Goal: Task Accomplishment & Management: Manage account settings

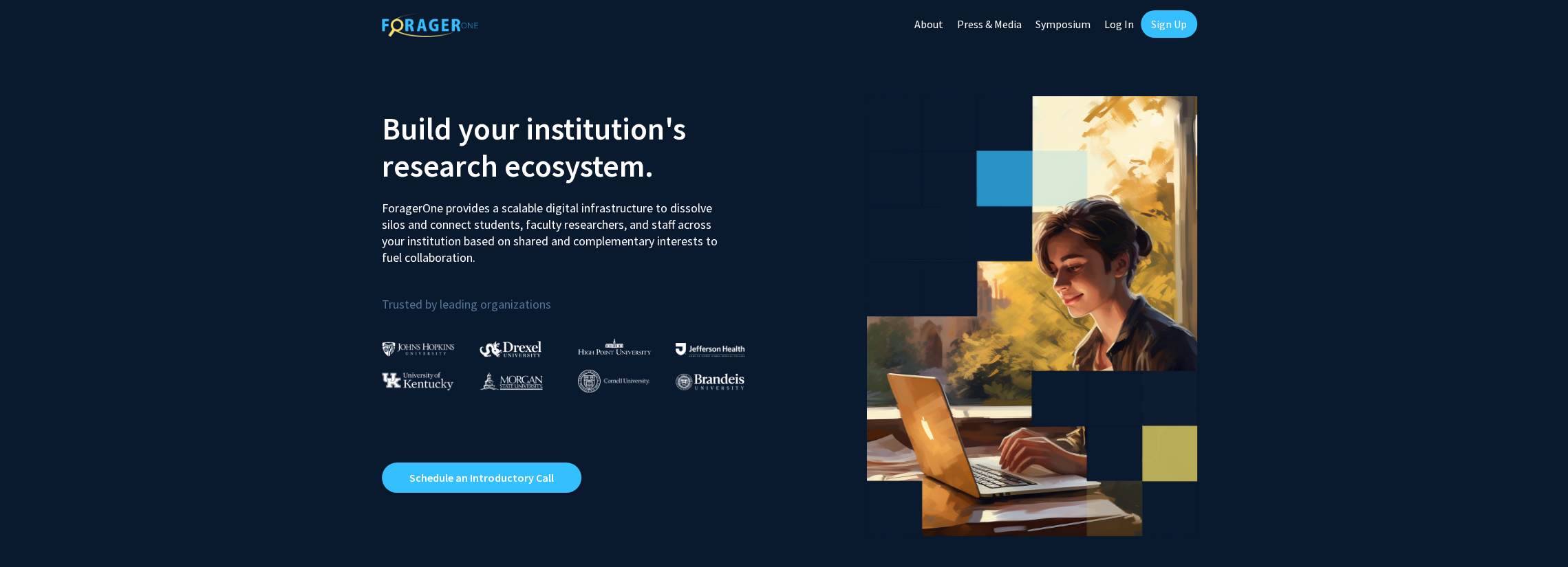
click at [1118, 27] on link "Log In" at bounding box center [1118, 24] width 43 height 48
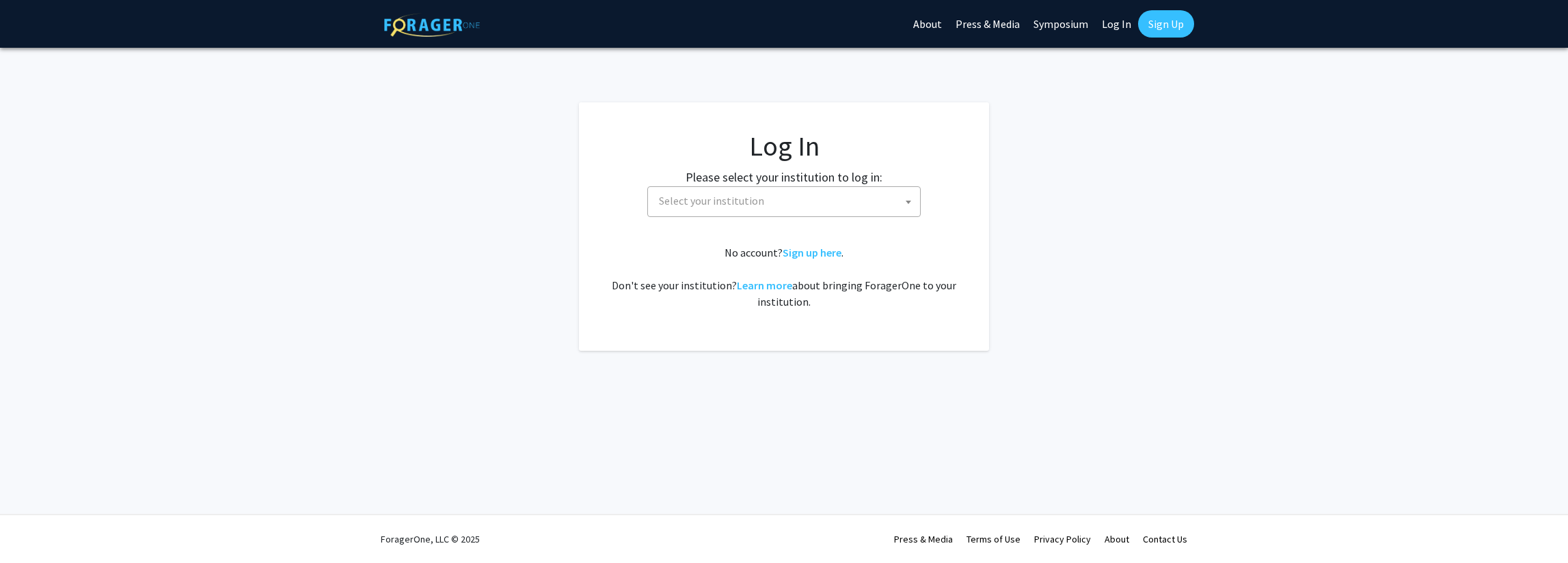
click at [794, 207] on span "Select your institution" at bounding box center [786, 201] width 266 height 28
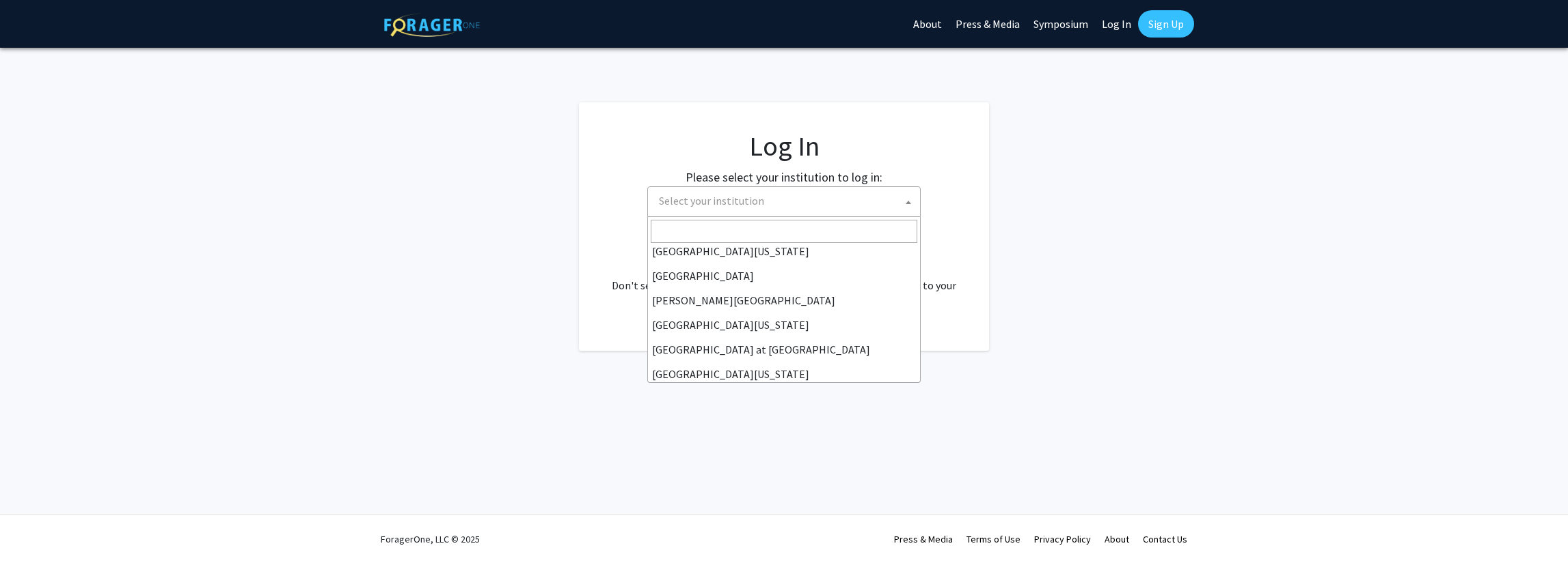
scroll to position [478, 0]
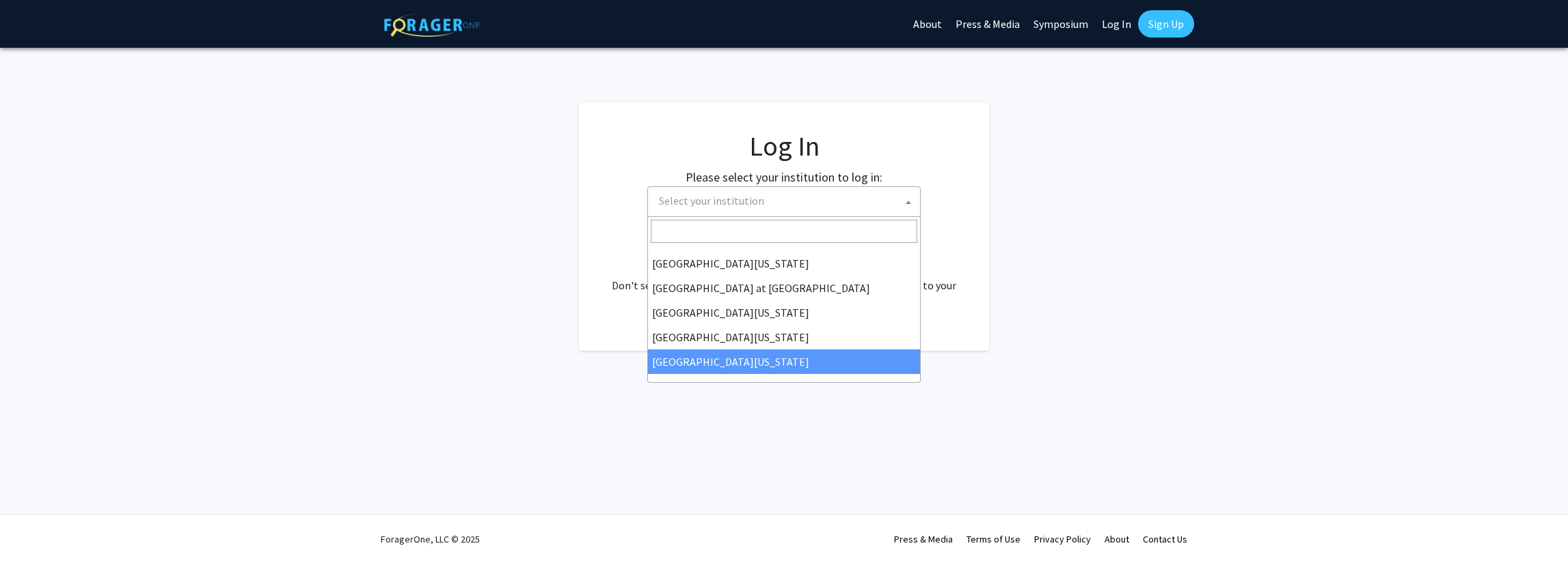
select select "33"
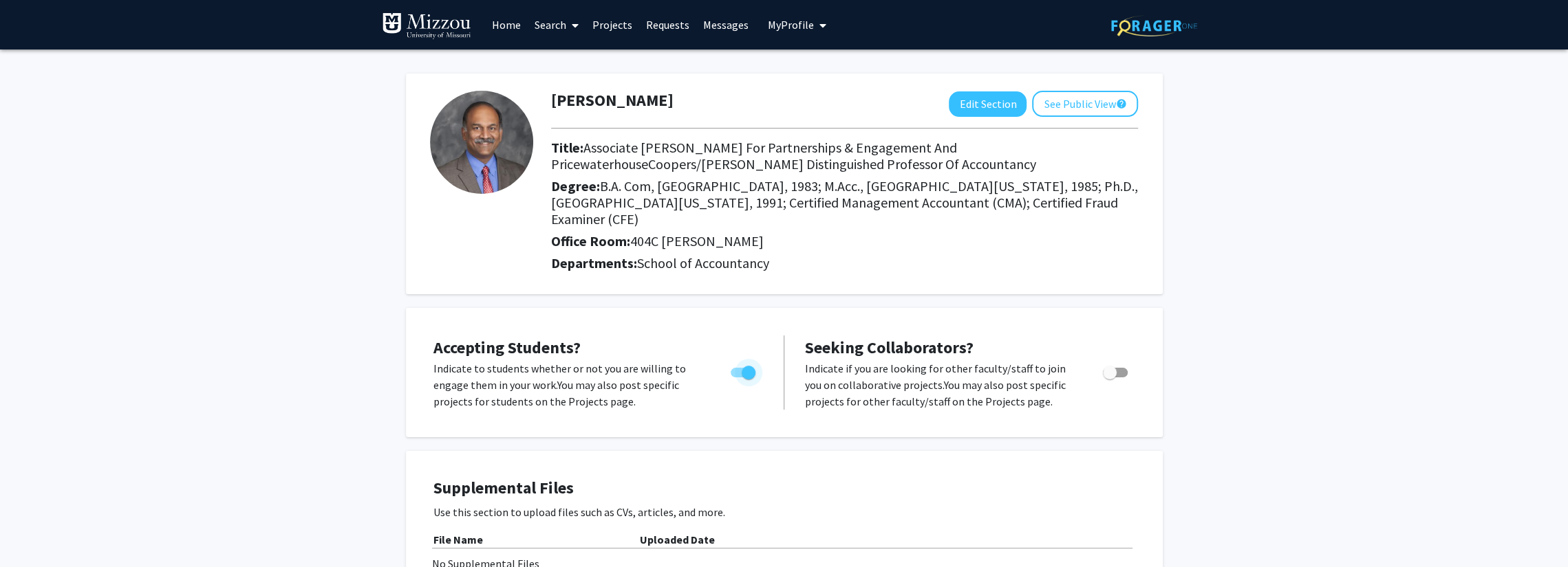
click at [739, 368] on span "Toggle" at bounding box center [743, 372] width 25 height 10
click at [737, 378] on input "Would you like to permit student requests?" at bounding box center [737, 378] width 1 height 1
click at [747, 368] on span "Toggle" at bounding box center [743, 372] width 25 height 10
click at [737, 378] on input "Would you like to permit student requests?" at bounding box center [737, 378] width 1 height 1
checkbox input "true"
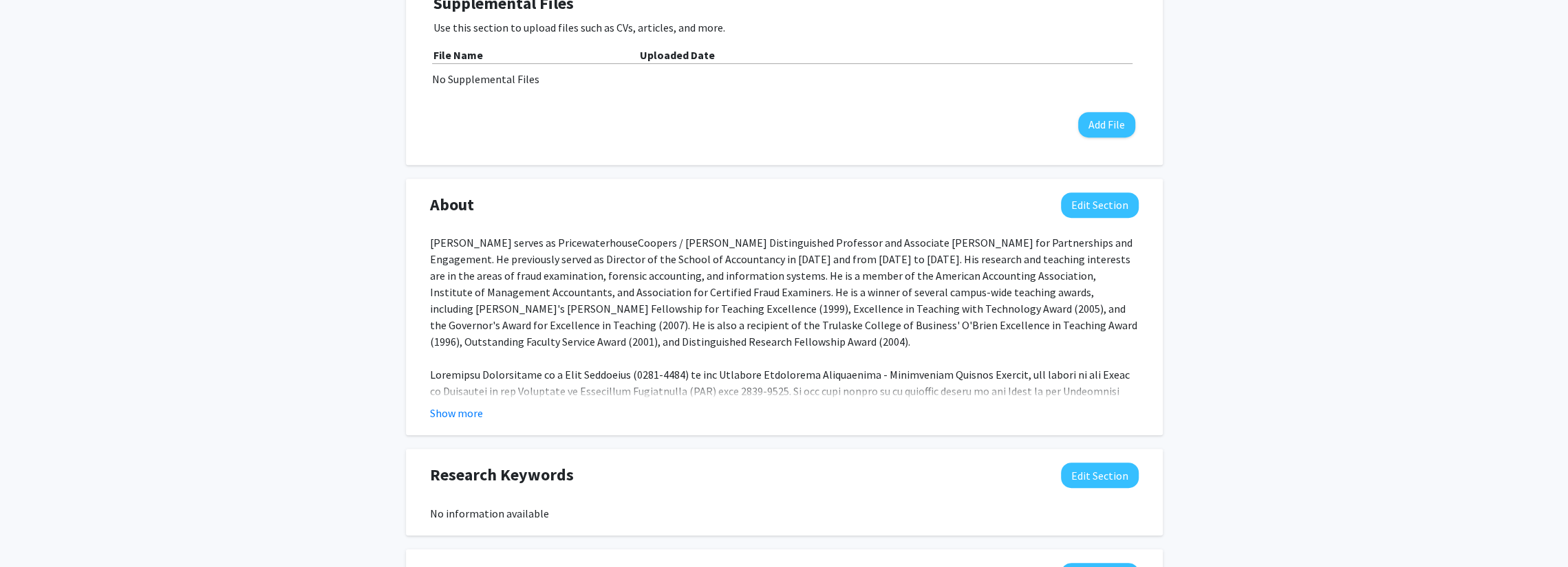
scroll to position [687, 0]
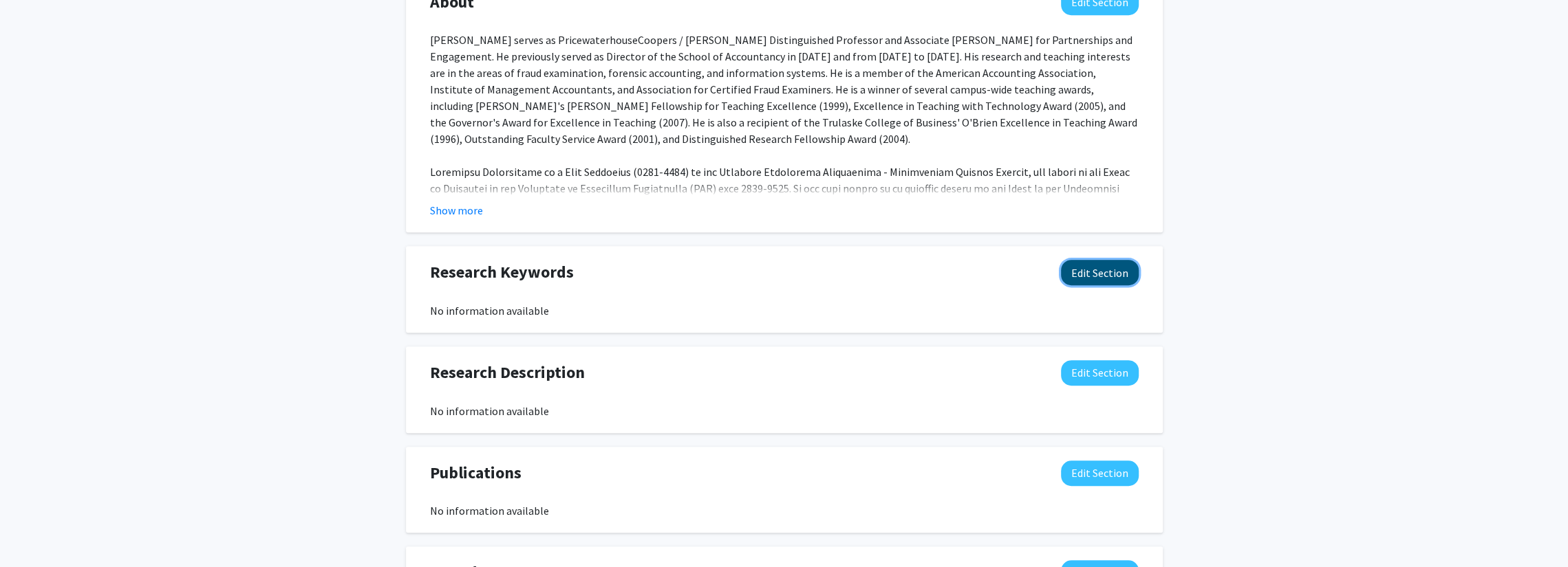
click at [1095, 260] on button "Edit Section" at bounding box center [1100, 272] width 78 height 26
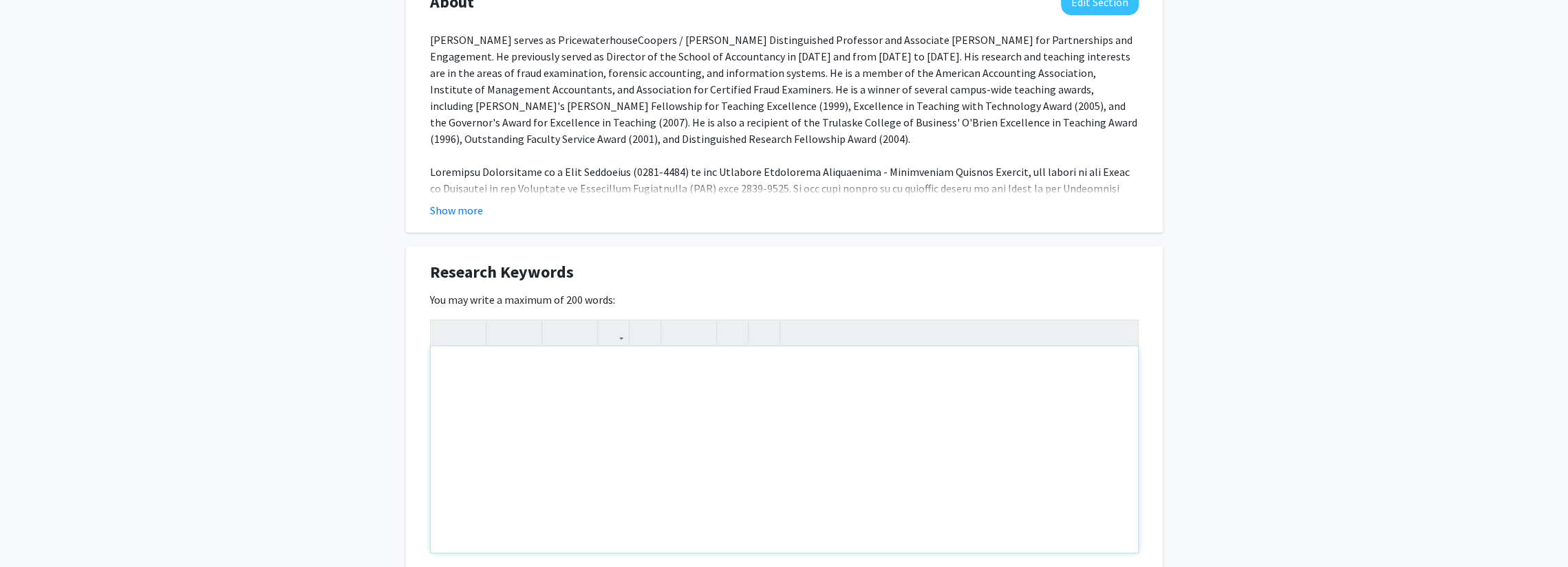
click at [673, 360] on div "Note to users with screen readers: Please deactivate our accessibility plugin f…" at bounding box center [784, 449] width 707 height 206
type textarea "Fraud Examination, Forensic Accounting, Management Accounting, Information Syst…"
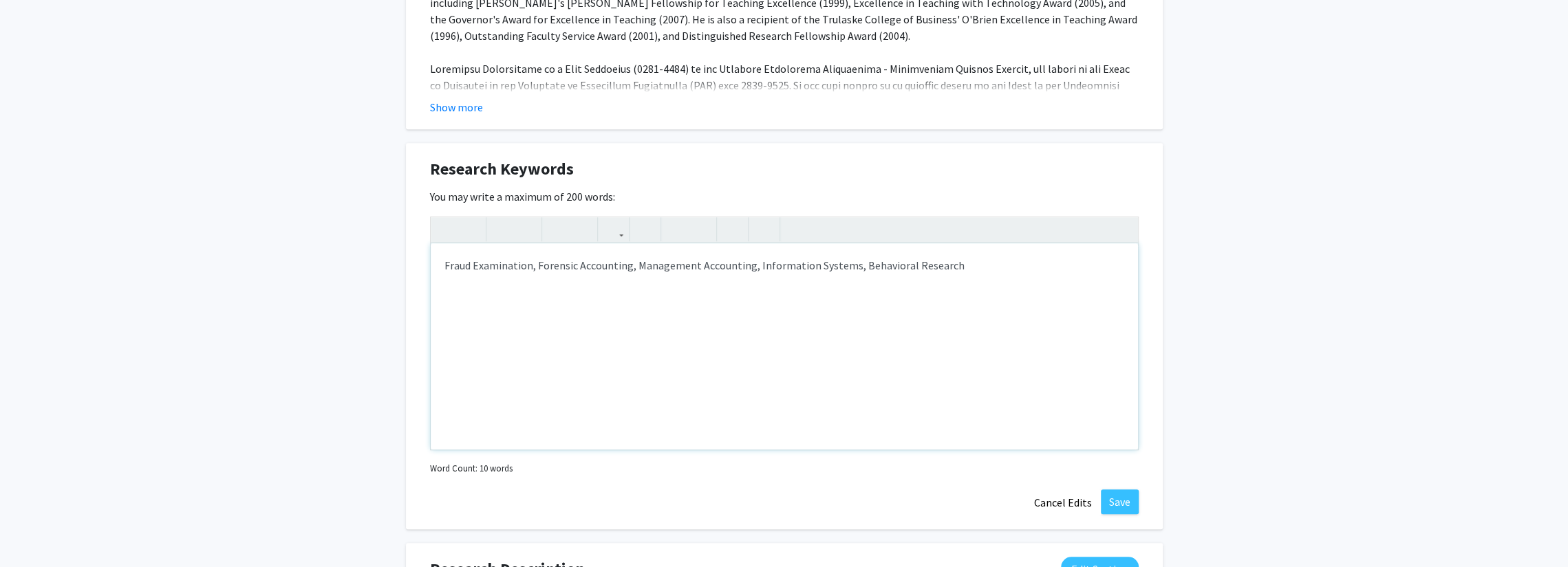
scroll to position [894, 0]
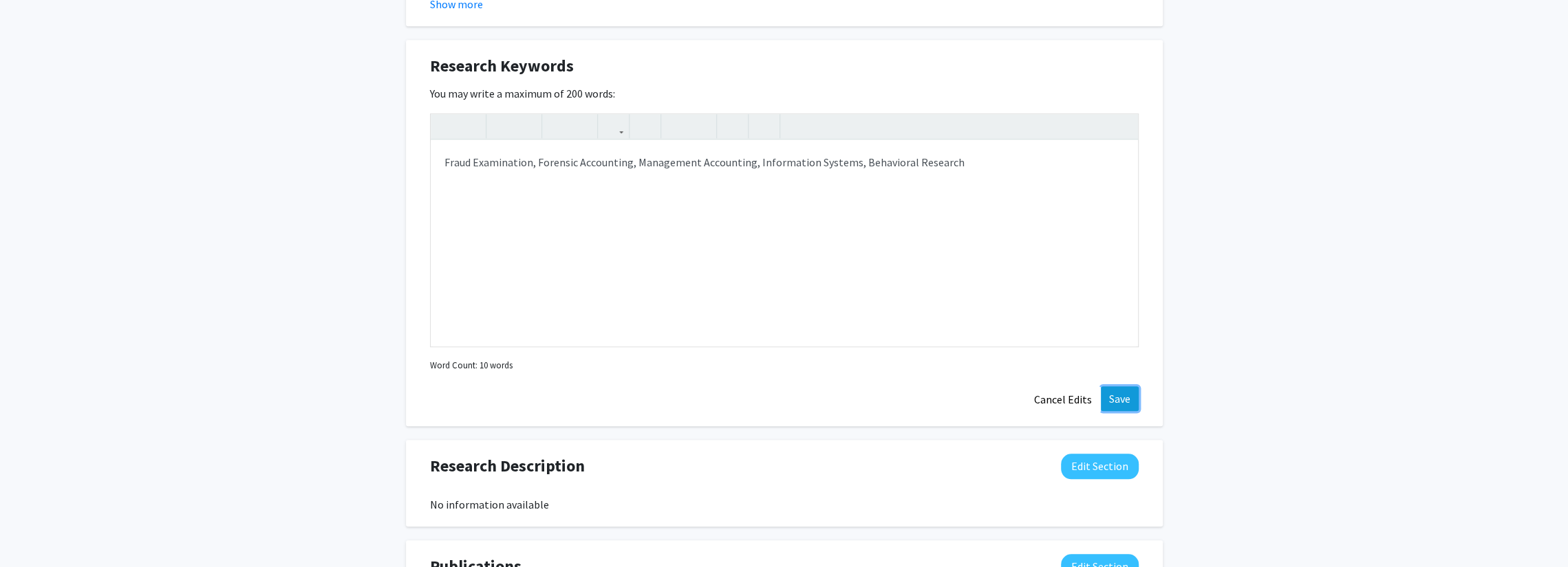
click at [1119, 387] on button "Save" at bounding box center [1119, 399] width 38 height 25
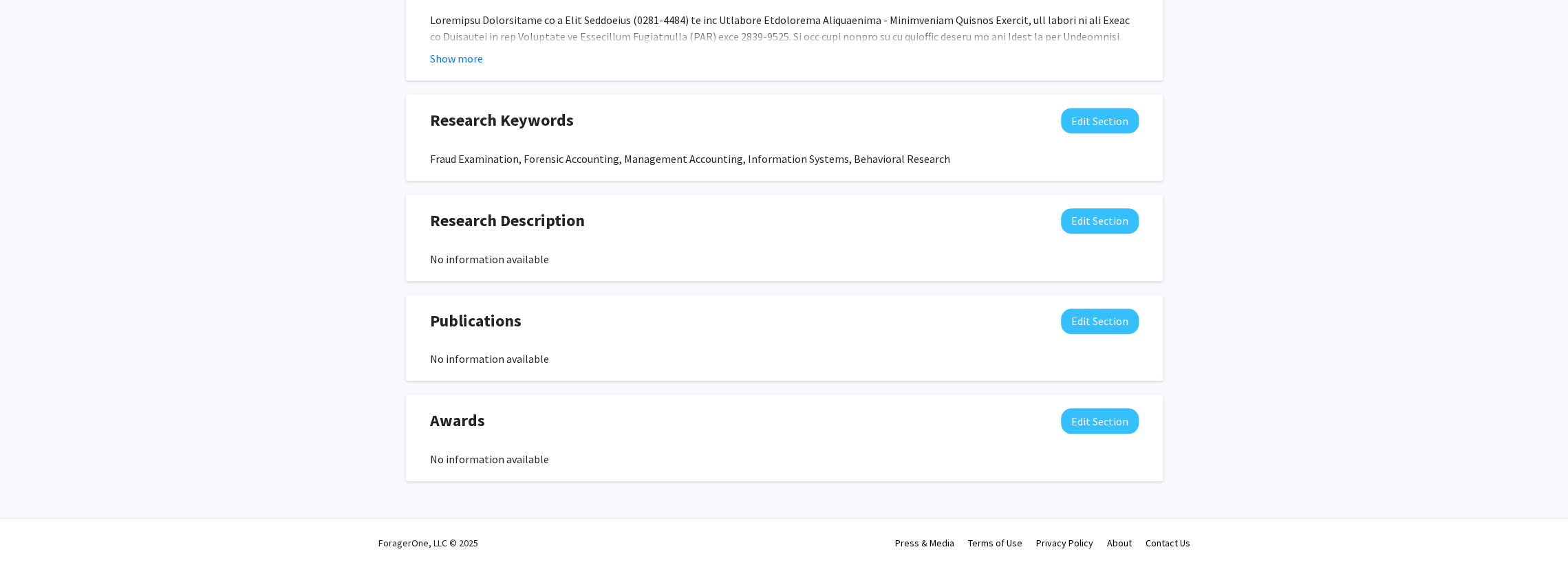
scroll to position [823, 0]
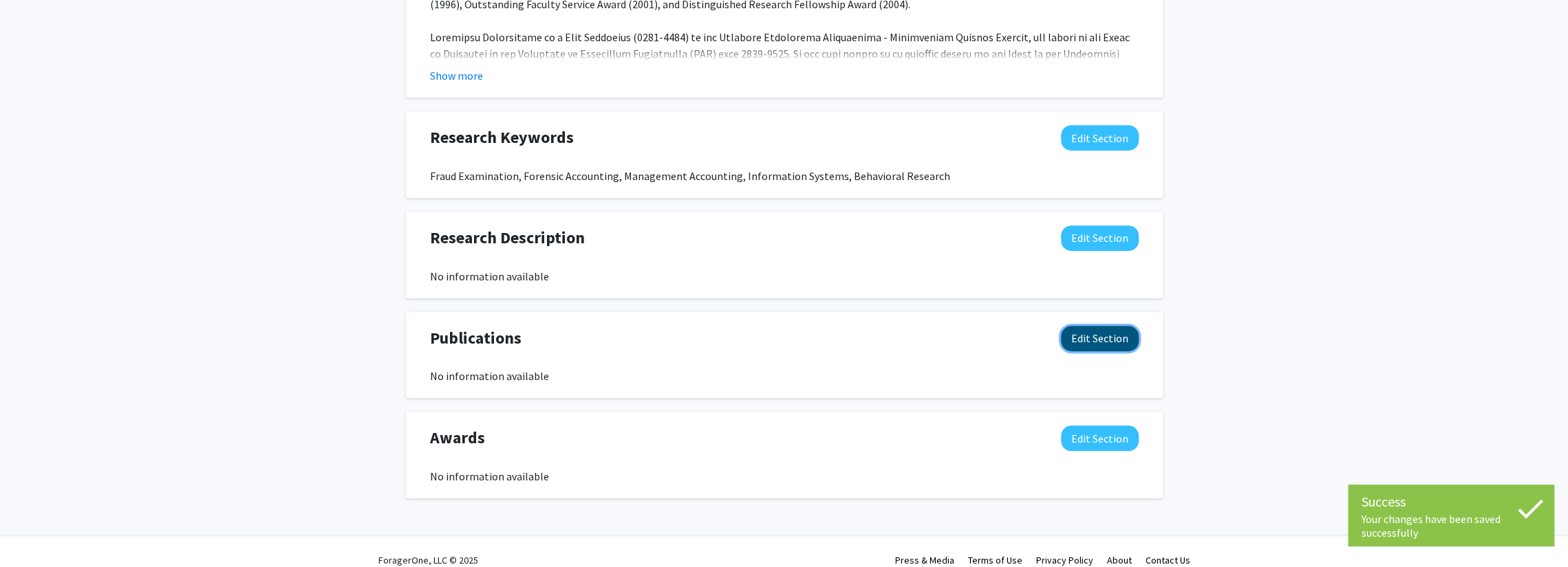
click at [1109, 326] on button "Edit Section" at bounding box center [1100, 339] width 78 height 26
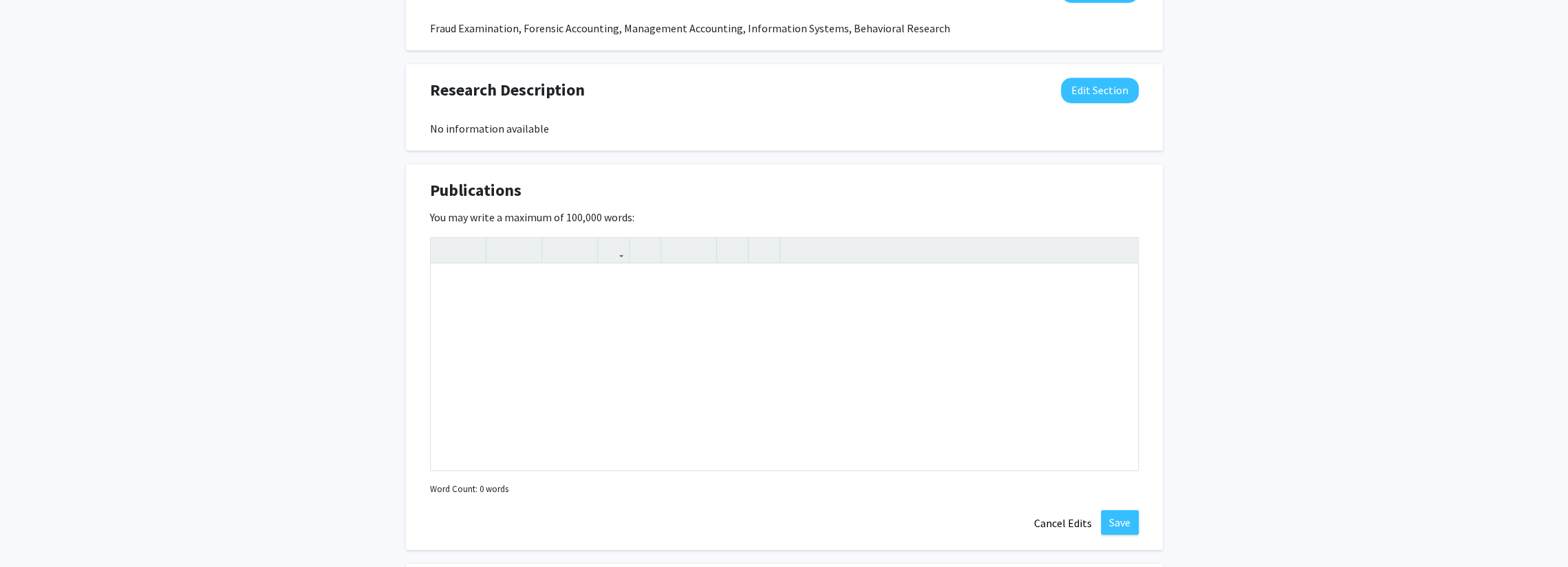
scroll to position [984, 0]
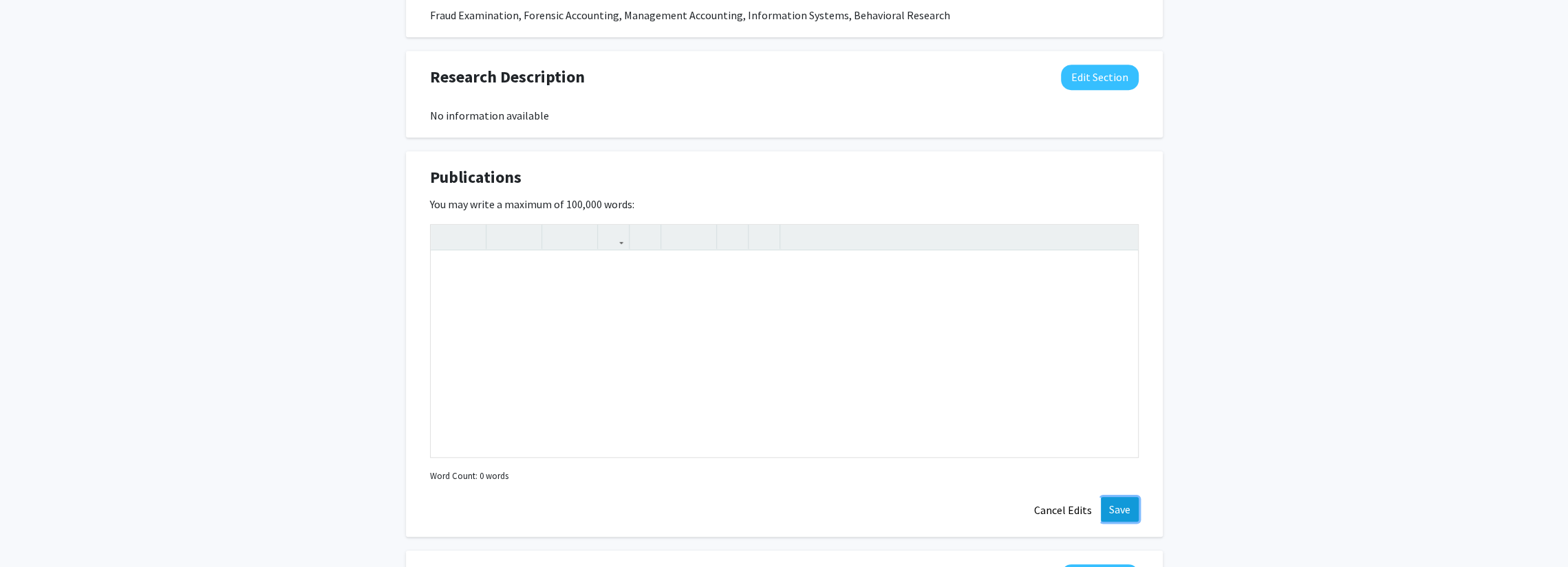
click at [1114, 497] on button "Save" at bounding box center [1119, 510] width 38 height 25
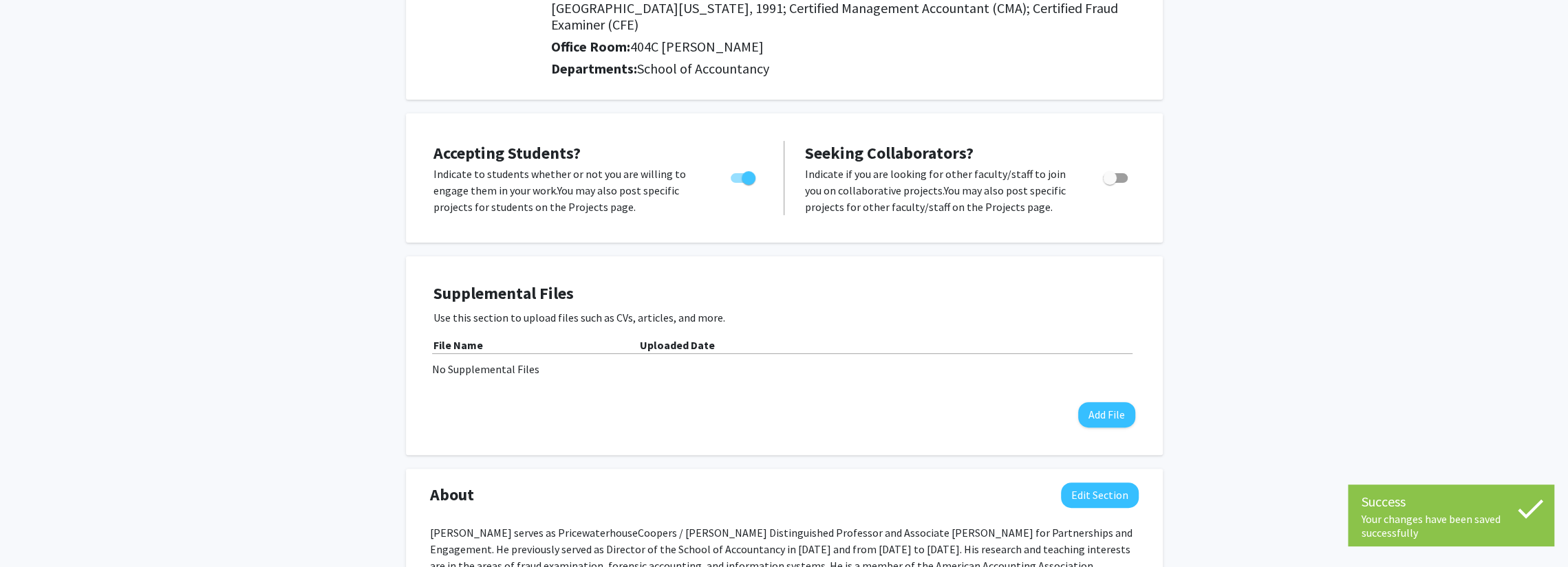
scroll to position [0, 0]
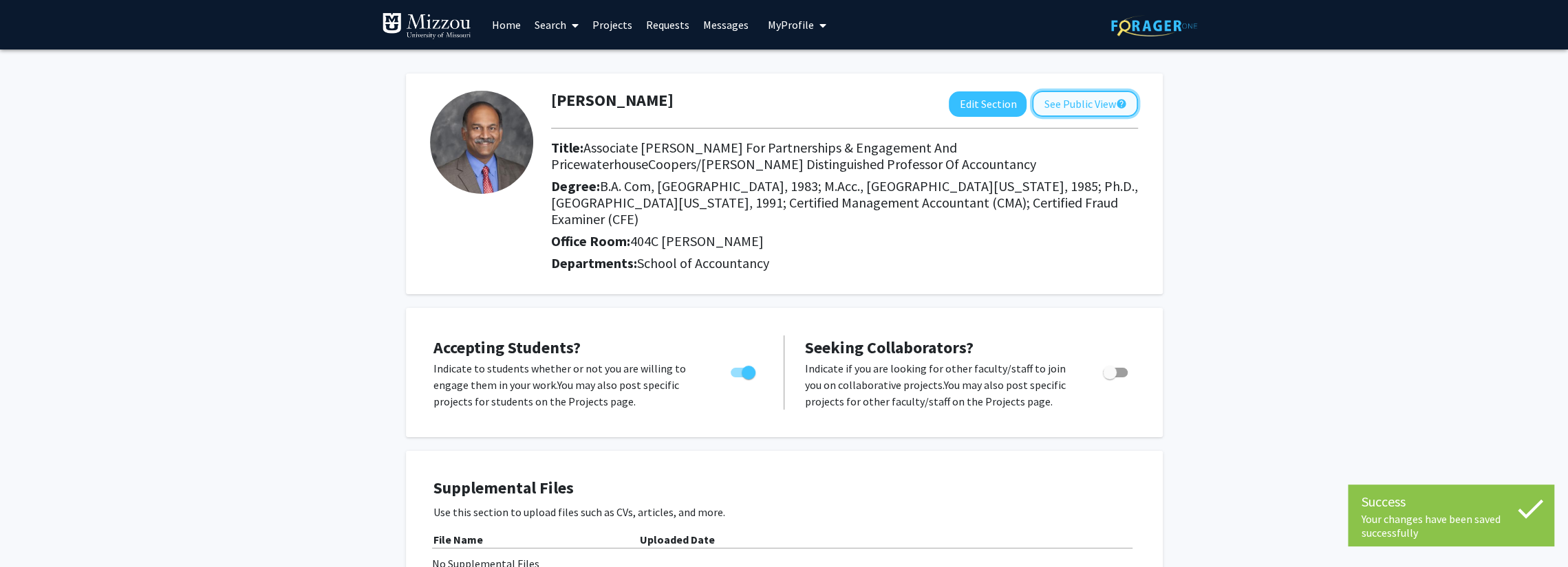
click at [1075, 103] on button "See Public View help" at bounding box center [1085, 104] width 106 height 27
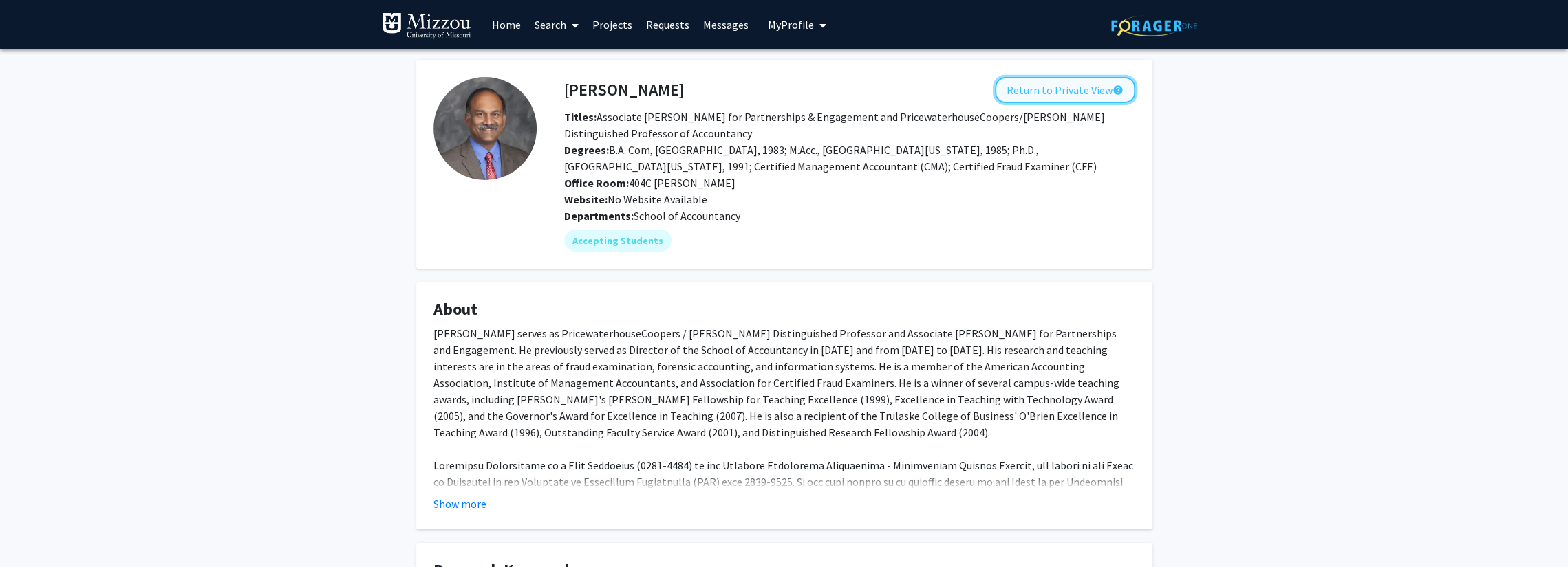
click at [1034, 85] on button "Return to Private View help" at bounding box center [1065, 90] width 141 height 27
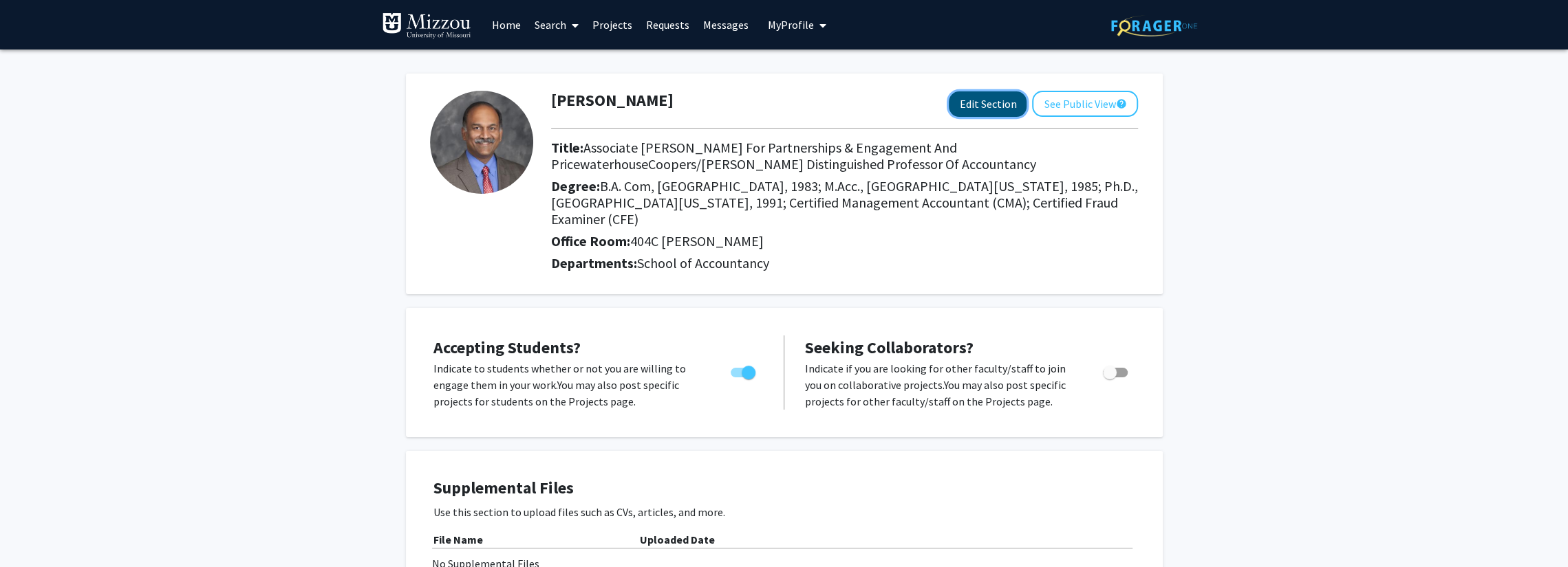
click at [1010, 112] on button "Edit Section" at bounding box center [988, 103] width 78 height 26
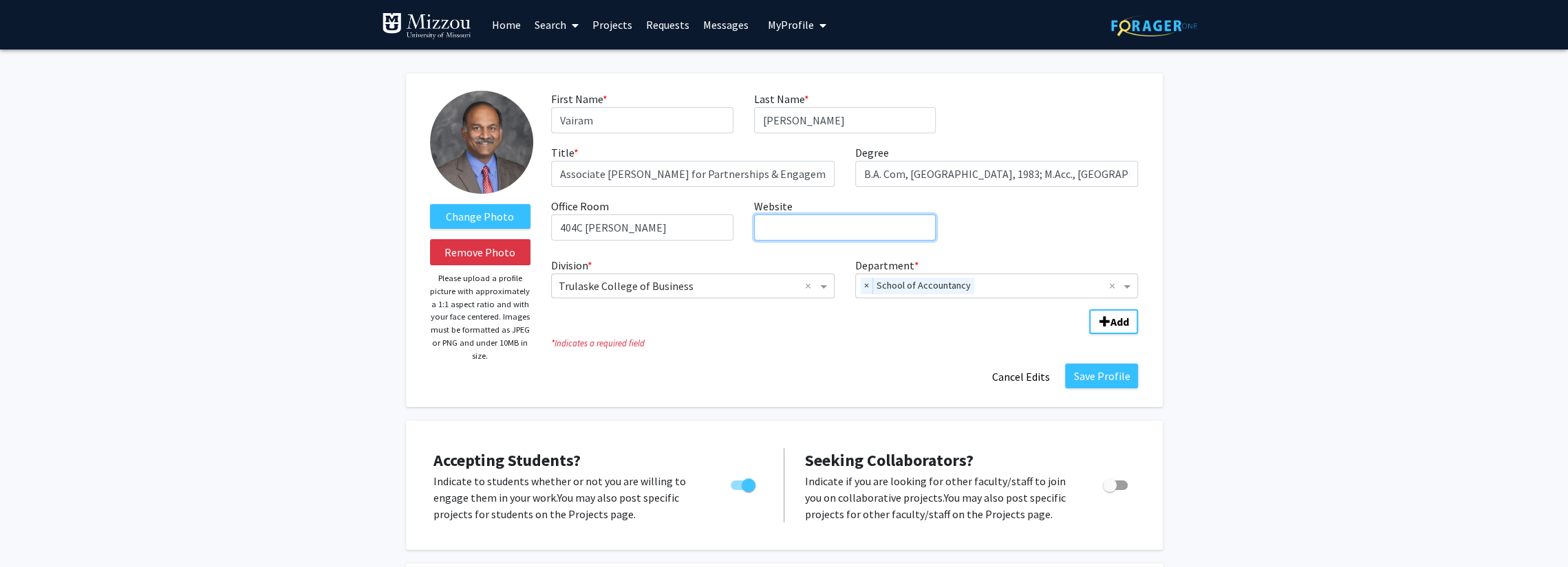
click at [840, 224] on input "Website required" at bounding box center [844, 228] width 181 height 27
paste input "[URL][DOMAIN_NAME][US_STATE][PERSON_NAME]"
type input "[URL][DOMAIN_NAME][US_STATE][PERSON_NAME]"
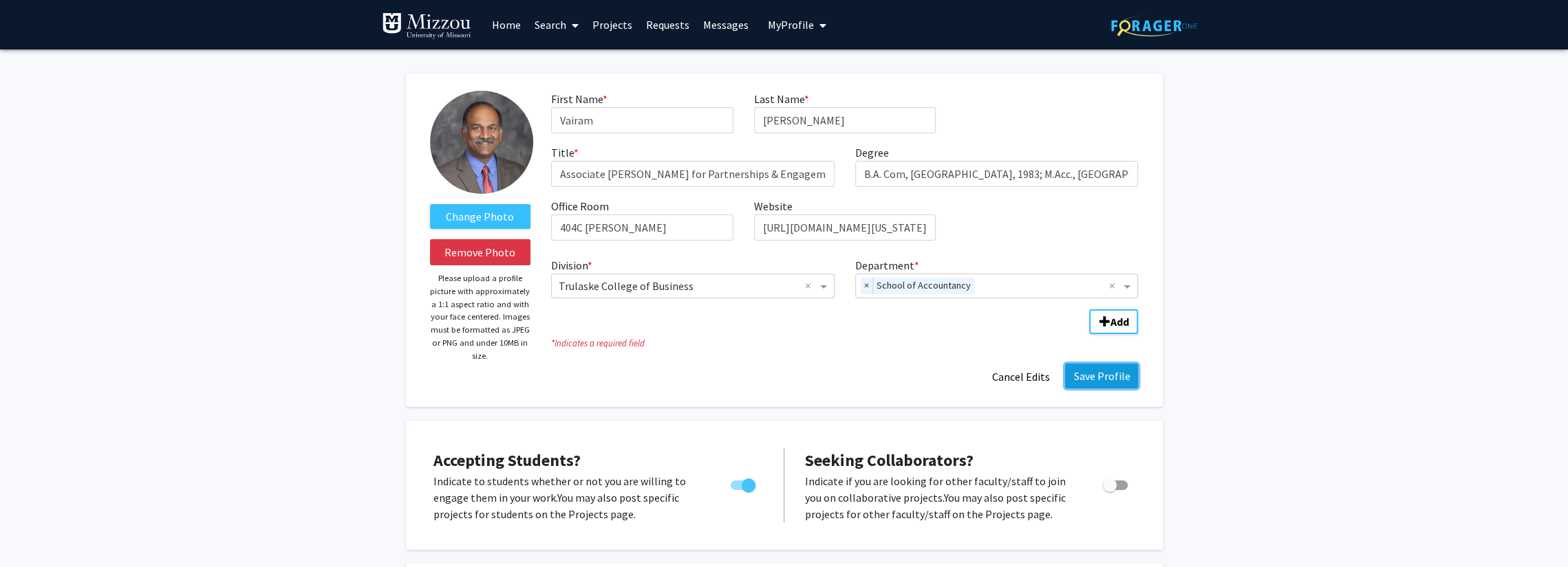
click at [1103, 374] on button "Save Profile" at bounding box center [1102, 376] width 73 height 25
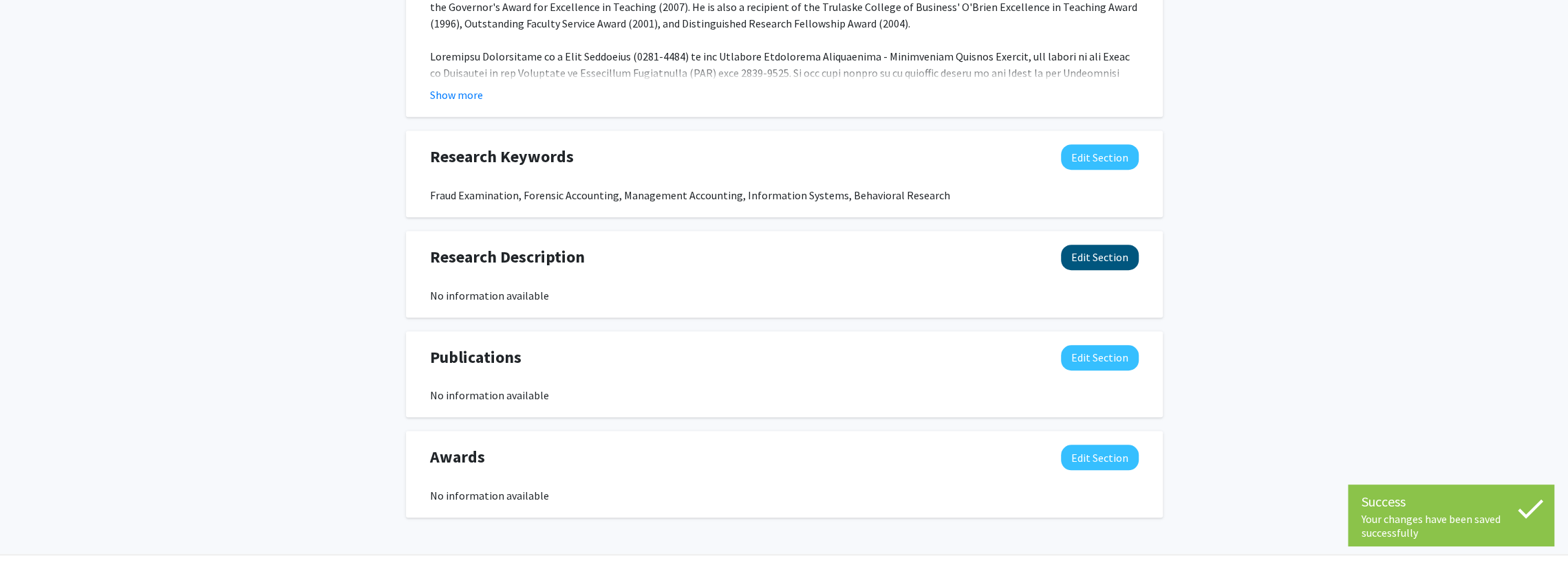
scroll to position [845, 0]
